Goal: Information Seeking & Learning: Find specific page/section

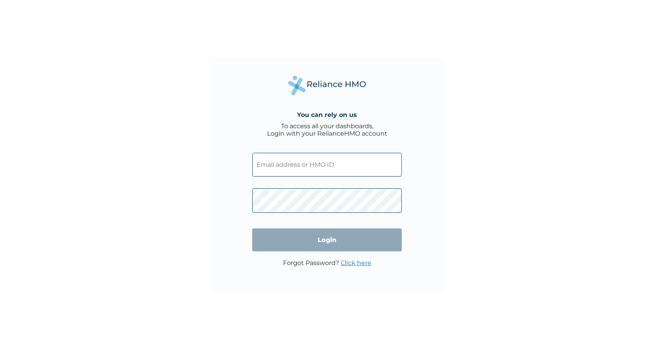
click at [274, 163] on input "text" at bounding box center [327, 165] width 150 height 24
type input "NXF/10004/A"
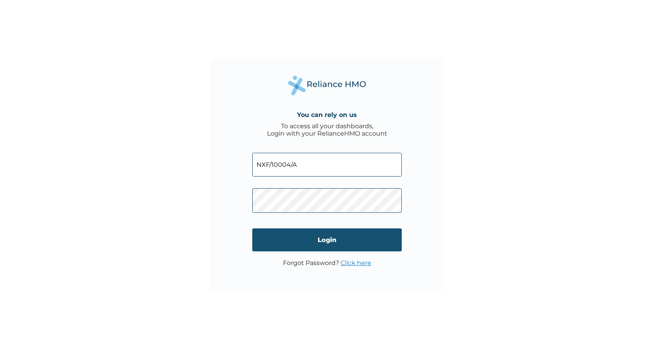
click at [310, 235] on input "Login" at bounding box center [327, 239] width 150 height 23
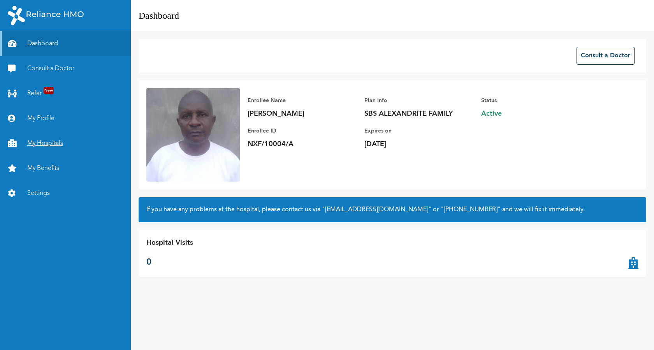
click at [50, 141] on link "My Hospitals" at bounding box center [65, 143] width 131 height 25
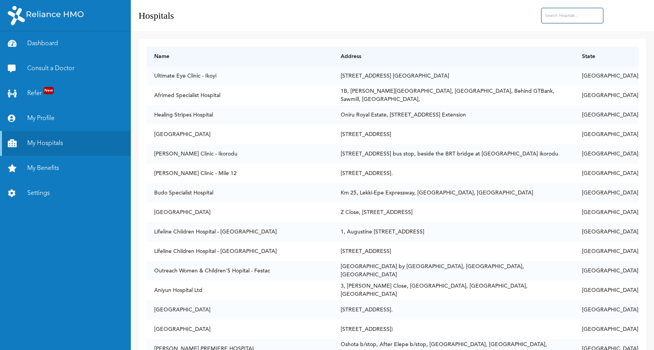
click at [558, 14] on input "text" at bounding box center [572, 16] width 62 height 16
type input "den"
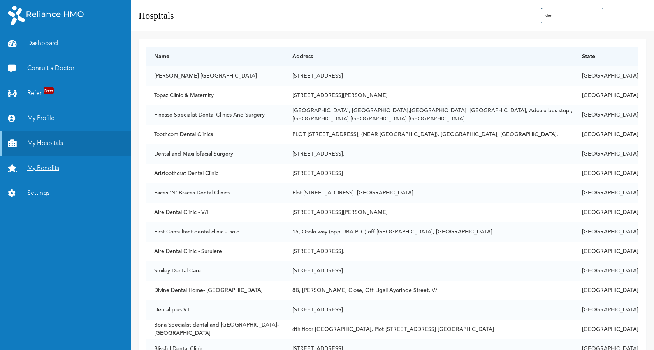
click at [56, 167] on link "My Benefits" at bounding box center [65, 168] width 131 height 25
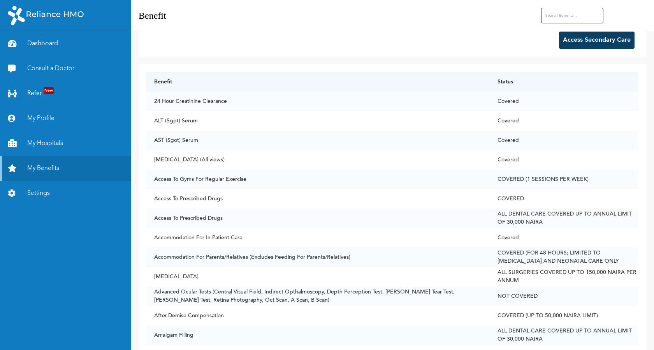
scroll to position [11, 0]
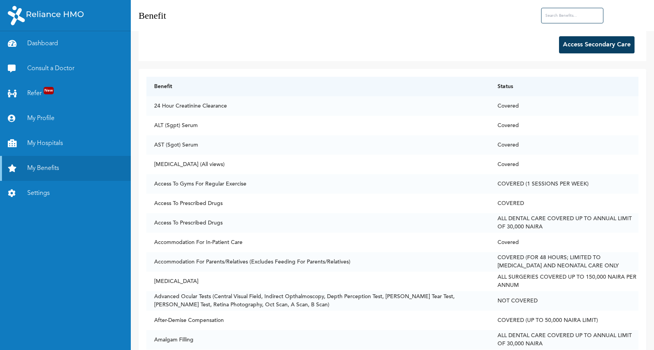
click at [595, 47] on button "Access Secondary Care" at bounding box center [597, 44] width 76 height 17
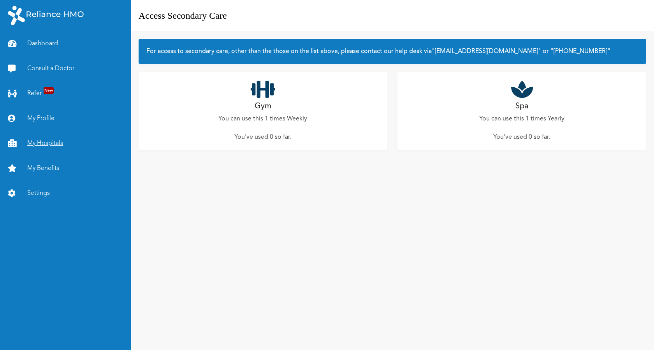
click at [41, 143] on link "My Hospitals" at bounding box center [65, 143] width 131 height 25
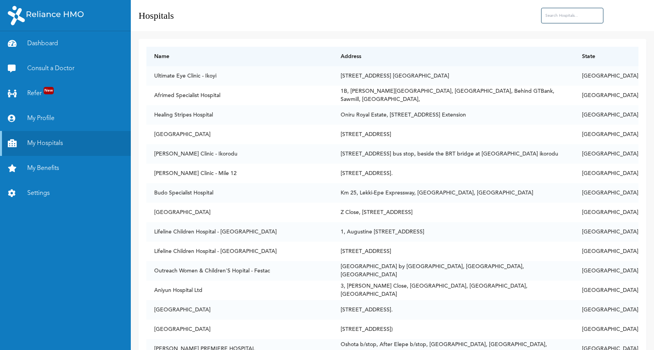
click at [558, 14] on input "text" at bounding box center [572, 16] width 62 height 16
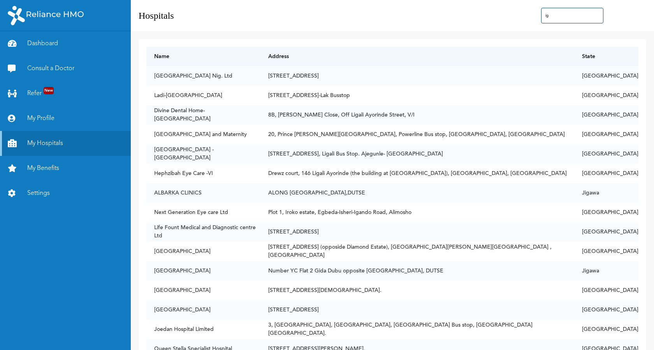
type input "i"
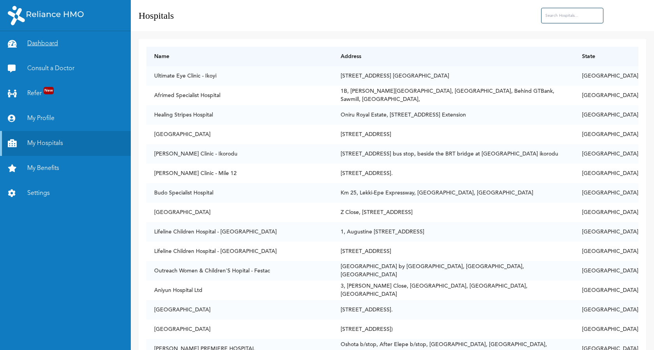
click at [53, 43] on link "Dashboard" at bounding box center [65, 43] width 131 height 25
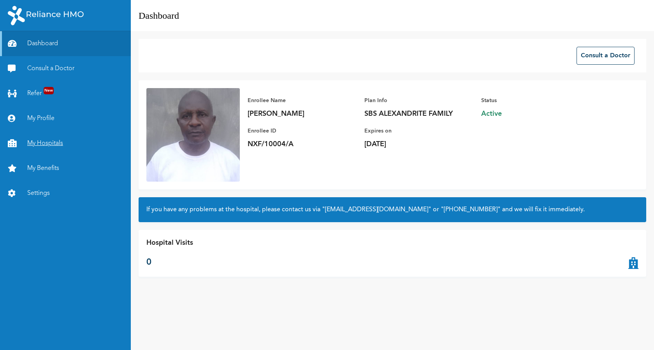
click at [51, 143] on link "My Hospitals" at bounding box center [65, 143] width 131 height 25
